Goal: Task Accomplishment & Management: Manage account settings

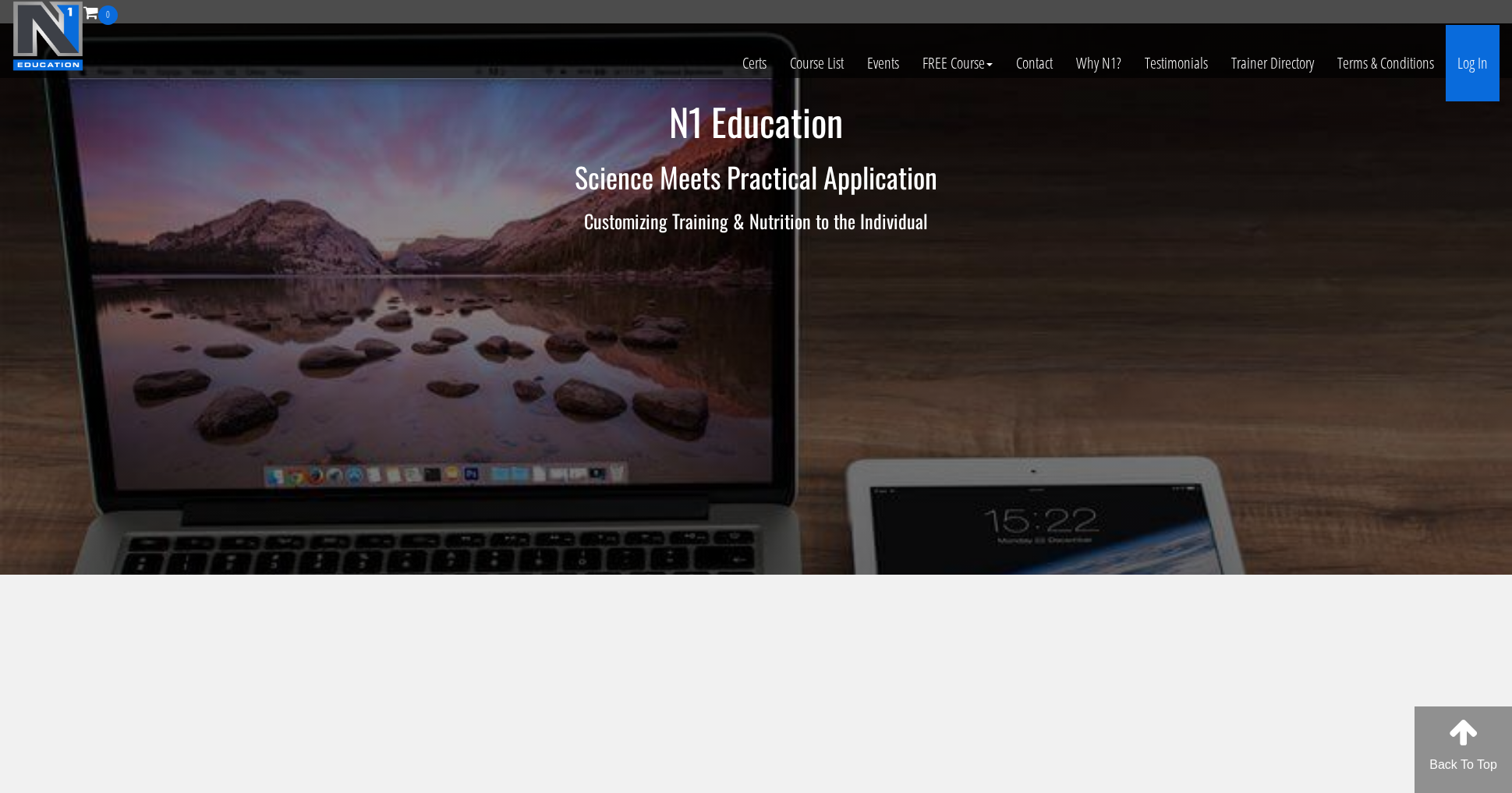
click at [1476, 67] on link "Log In" at bounding box center [1473, 63] width 54 height 77
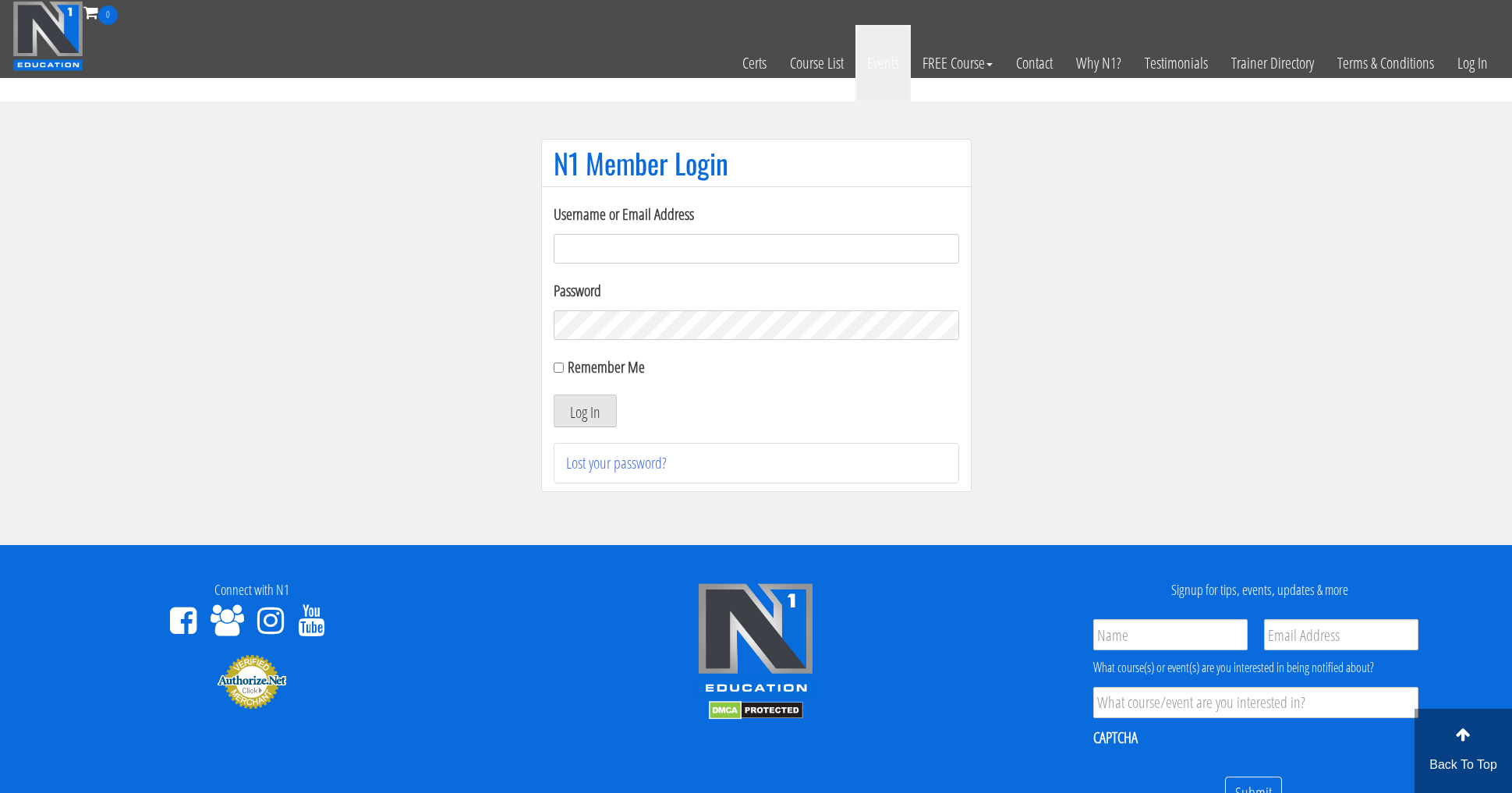
click at [861, 72] on link "Events" at bounding box center [884, 63] width 55 height 77
type input "[EMAIL_ADDRESS][DOMAIN_NAME]"
drag, startPoint x: 1038, startPoint y: 259, endPoint x: 1012, endPoint y: 258, distance: 26.0
click at [1037, 259] on section "N1 Member Login Username or Email Address [EMAIL_ADDRESS][DOMAIN_NAME] Password…" at bounding box center [756, 323] width 1512 height 444
click at [579, 415] on button "Log In" at bounding box center [585, 410] width 63 height 32
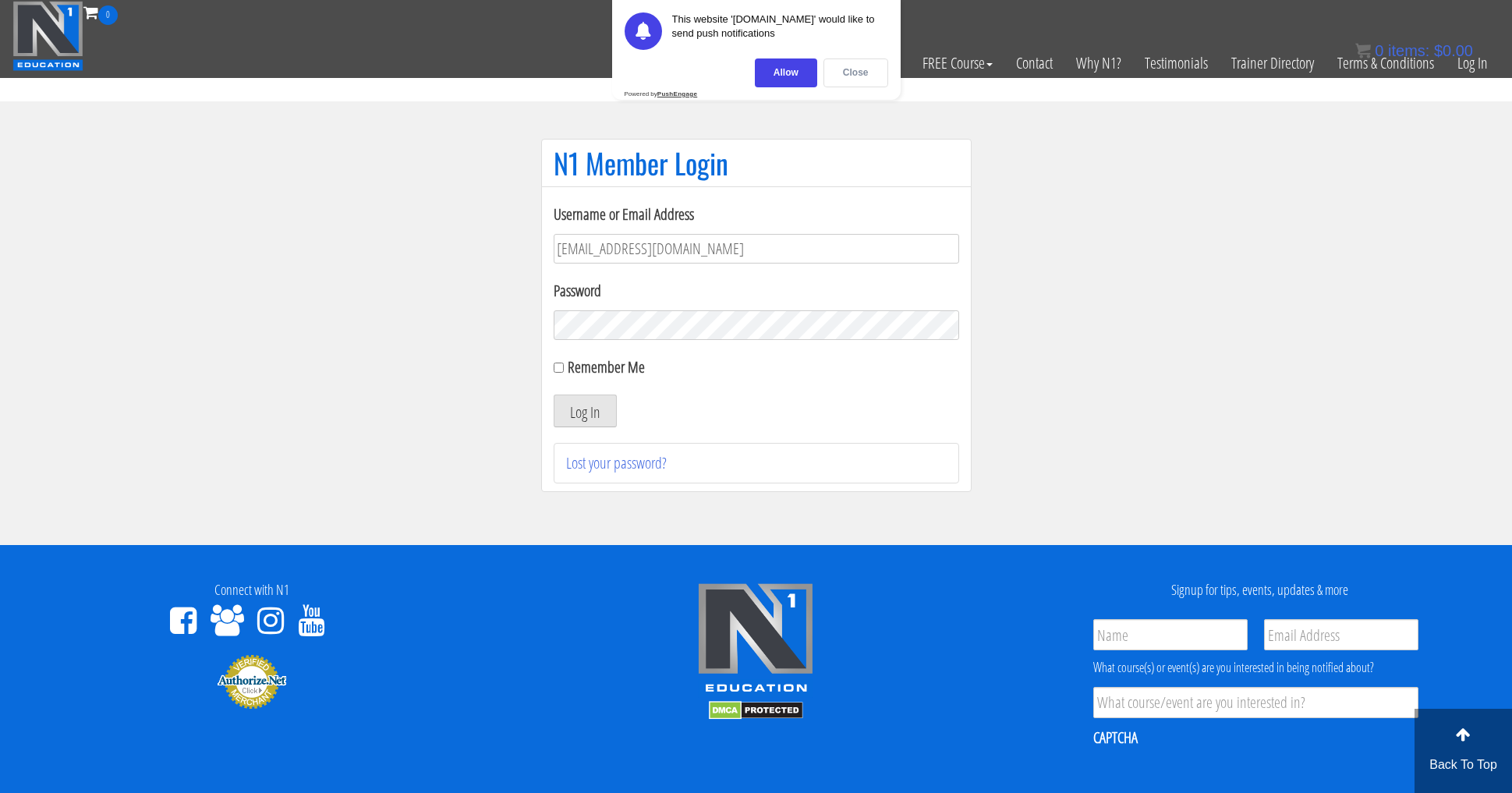
click at [877, 79] on div "Close" at bounding box center [856, 72] width 65 height 29
